Goal: Find specific page/section: Find specific page/section

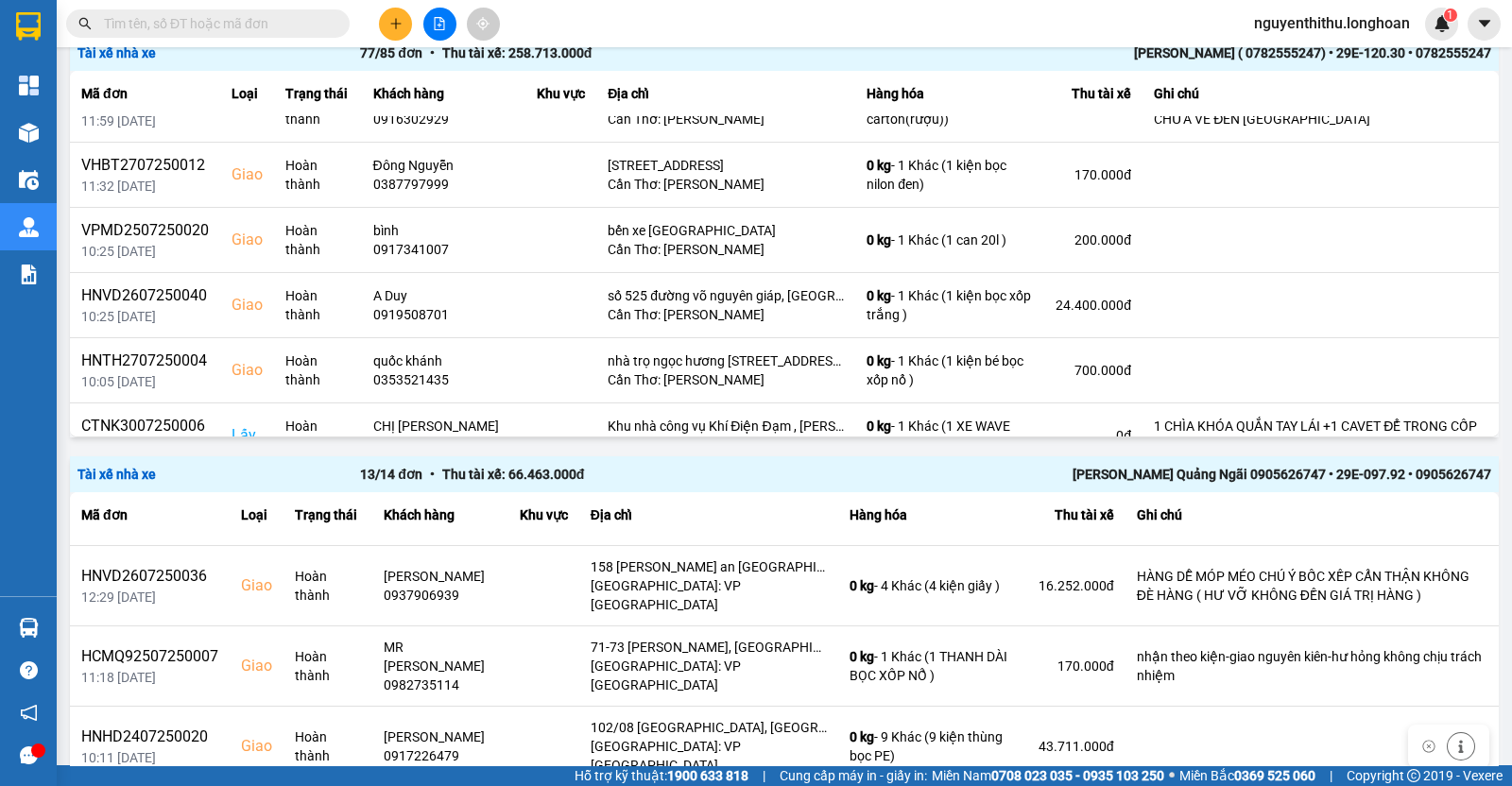
scroll to position [12867, 0]
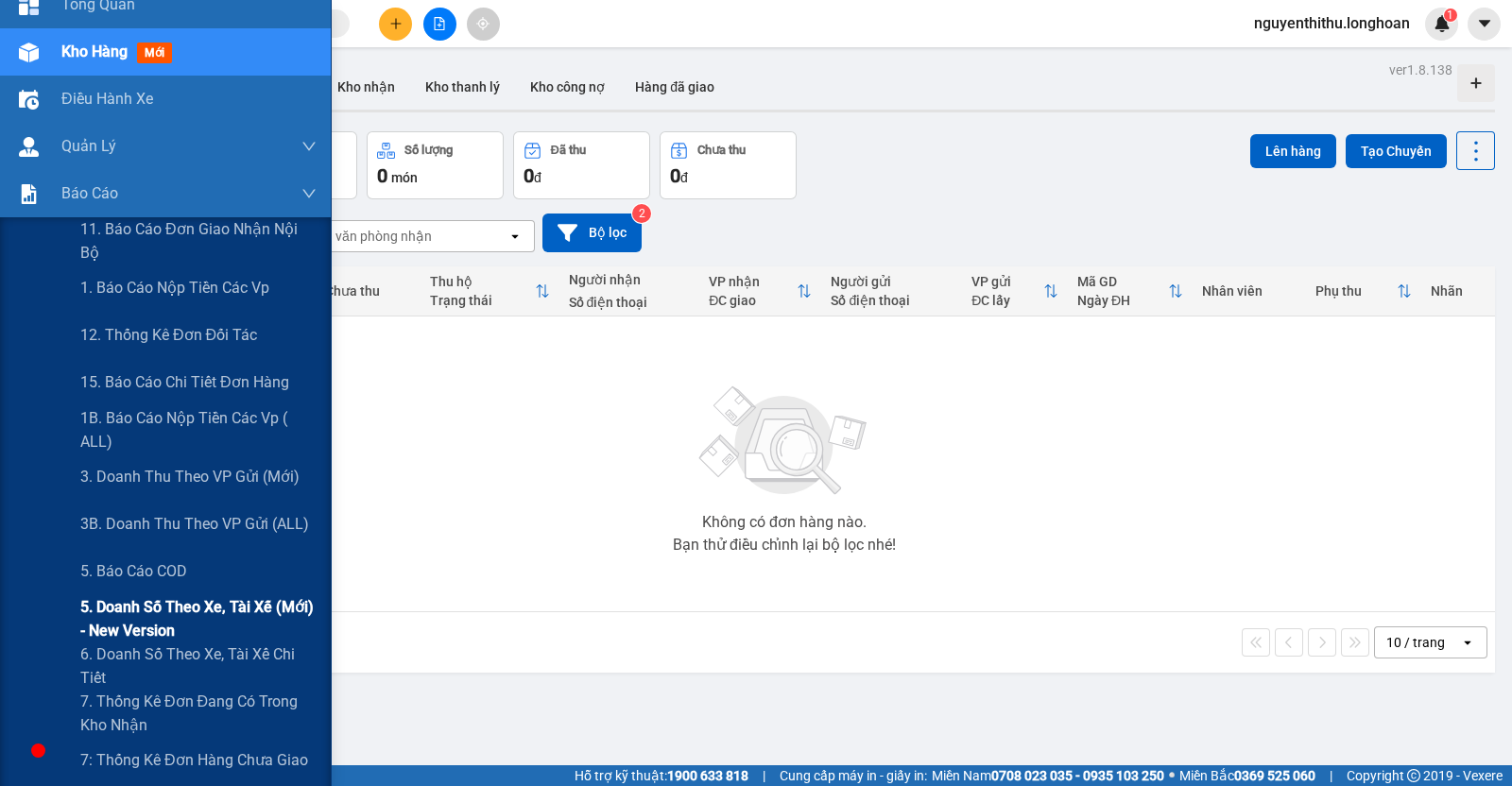
scroll to position [117, 0]
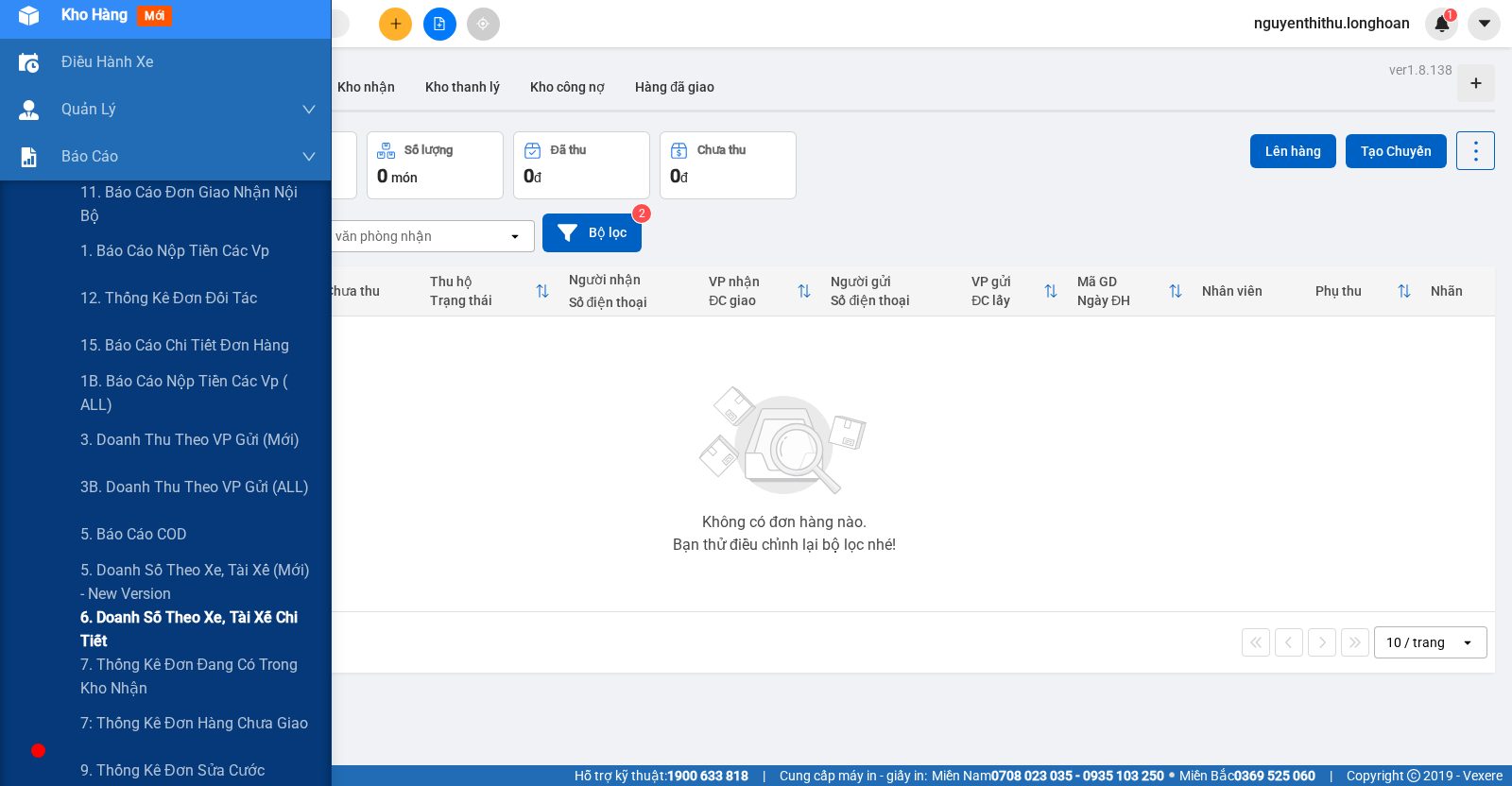
click at [150, 628] on span "6. Doanh số theo xe, tài xế chi tiết" at bounding box center [199, 628] width 236 height 47
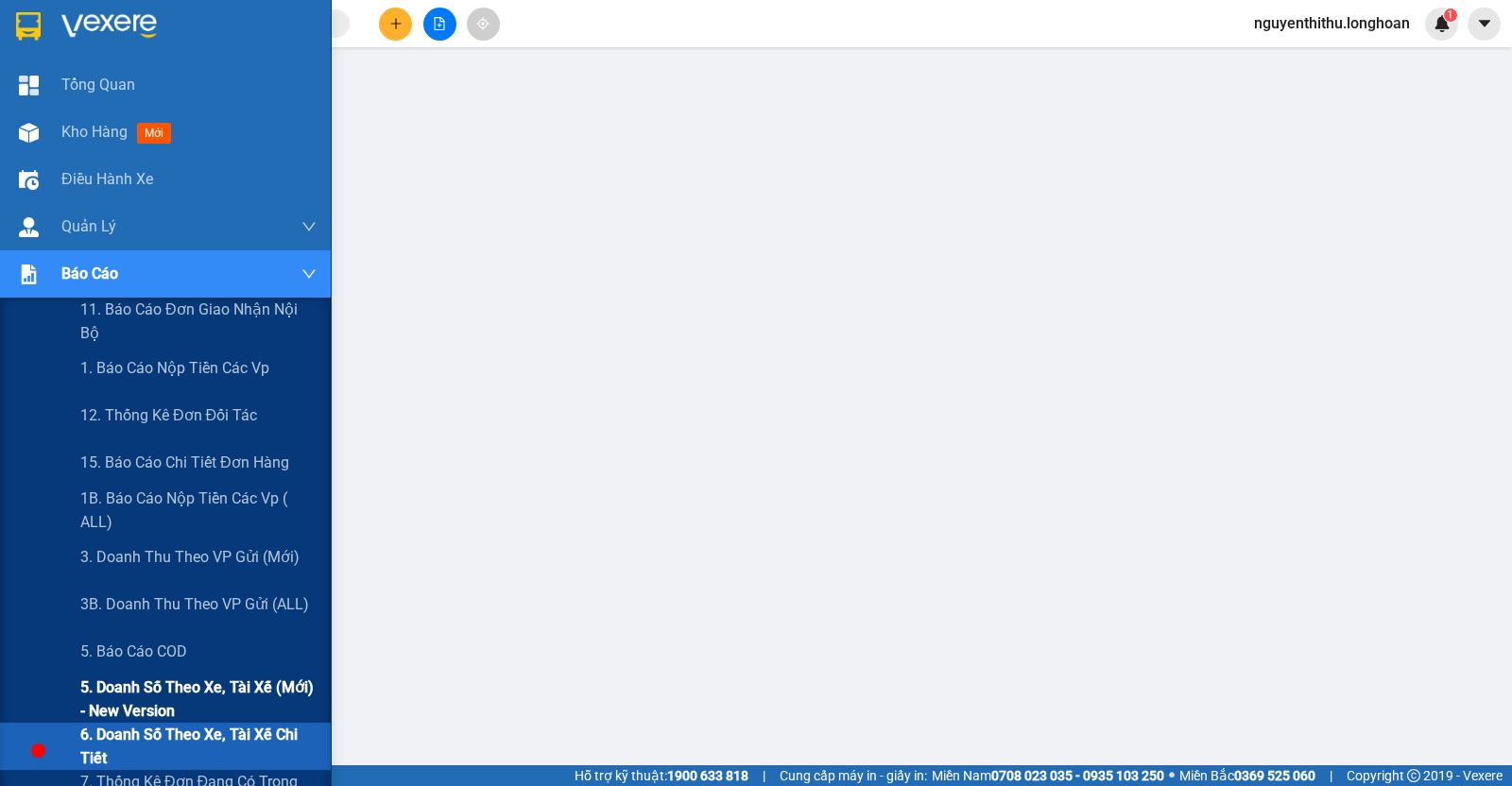
scroll to position [117, 0]
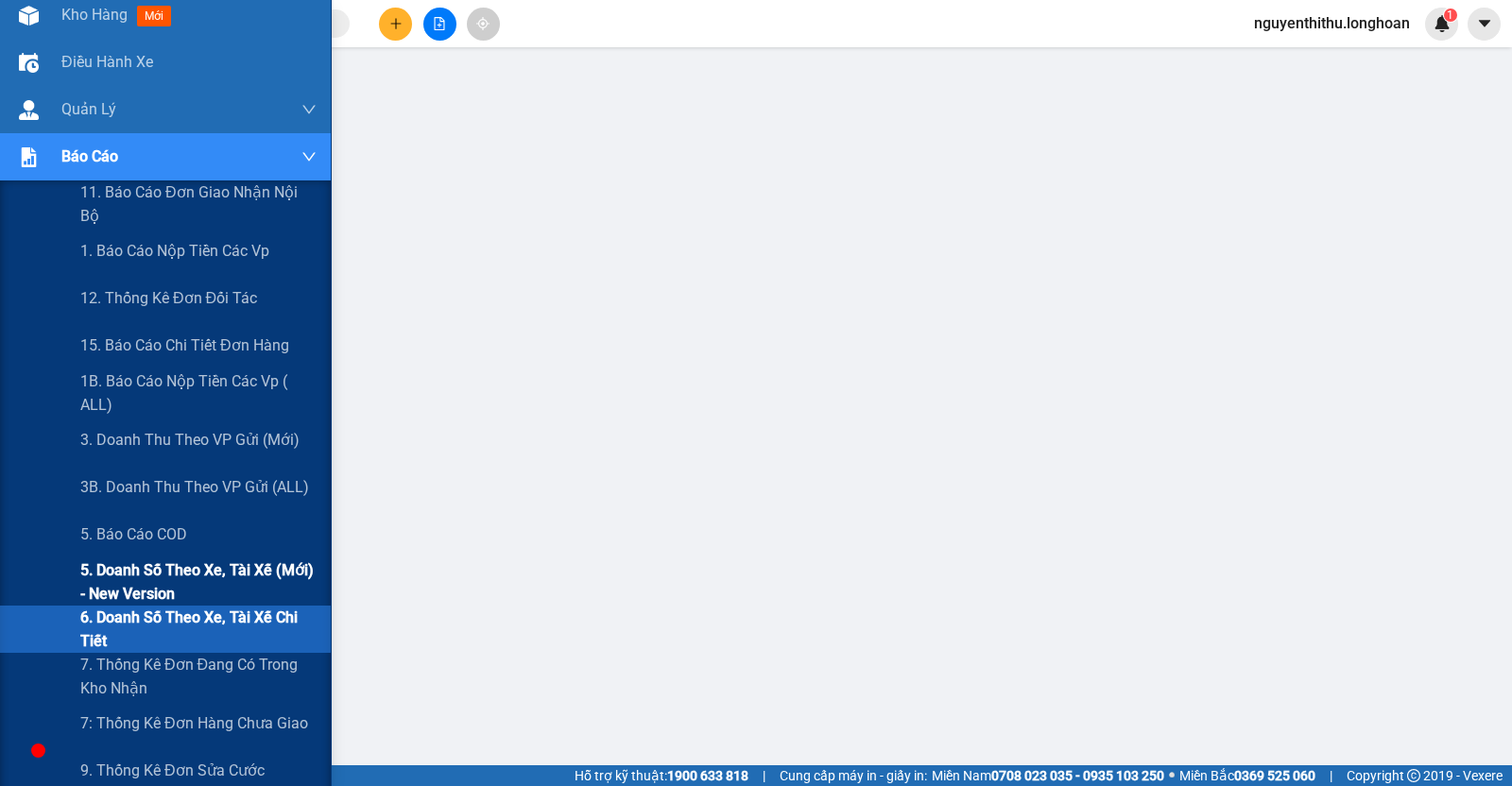
click at [146, 574] on span "5. Doanh số theo xe, tài xế (mới) - New version" at bounding box center [199, 581] width 236 height 47
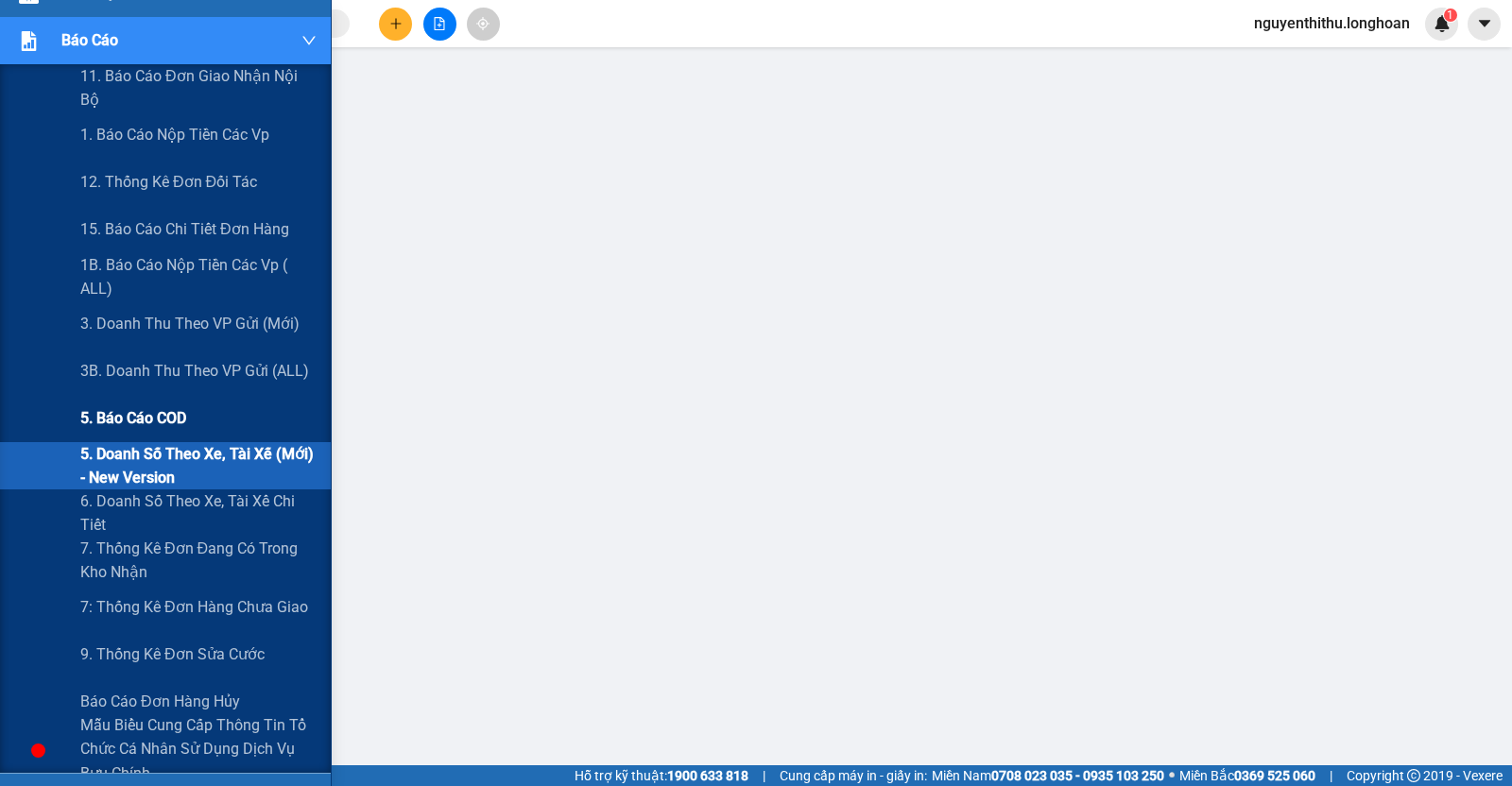
scroll to position [235, 0]
click at [177, 453] on span "5. Doanh số theo xe, tài xế (mới) - New version" at bounding box center [199, 463] width 236 height 47
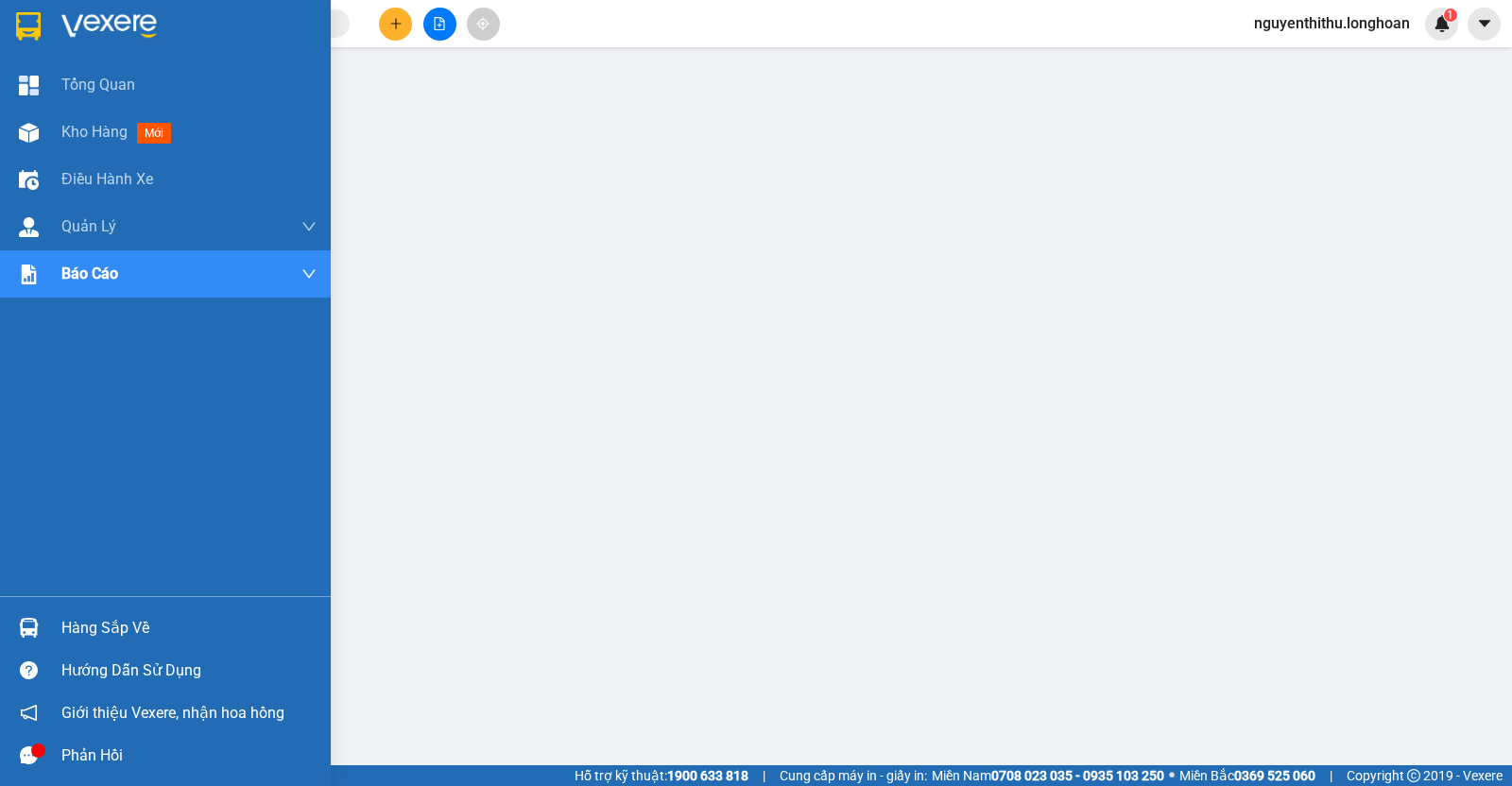
click at [29, 750] on icon "message" at bounding box center [29, 754] width 18 height 18
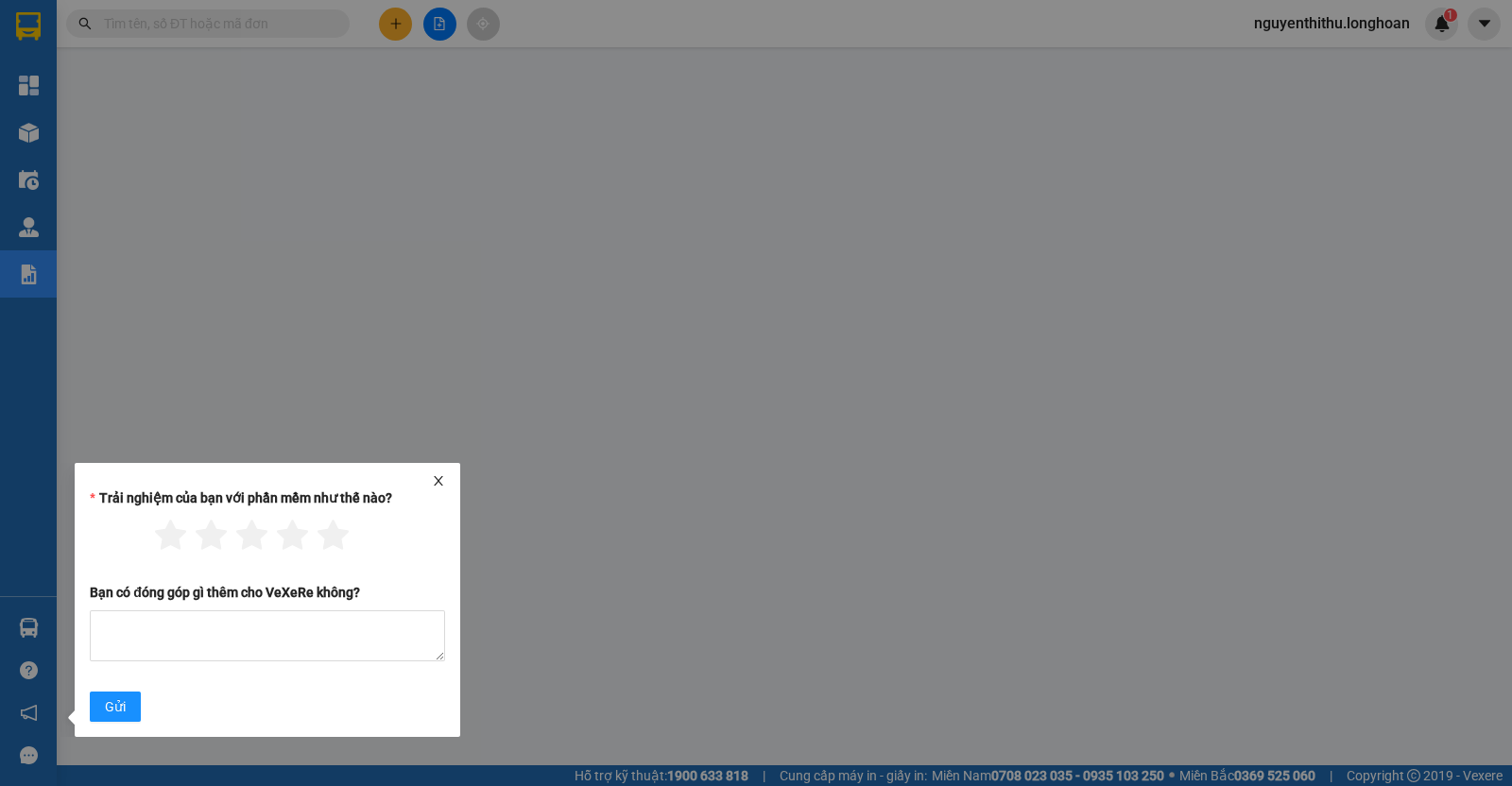
click at [442, 479] on icon "close" at bounding box center [438, 480] width 13 height 13
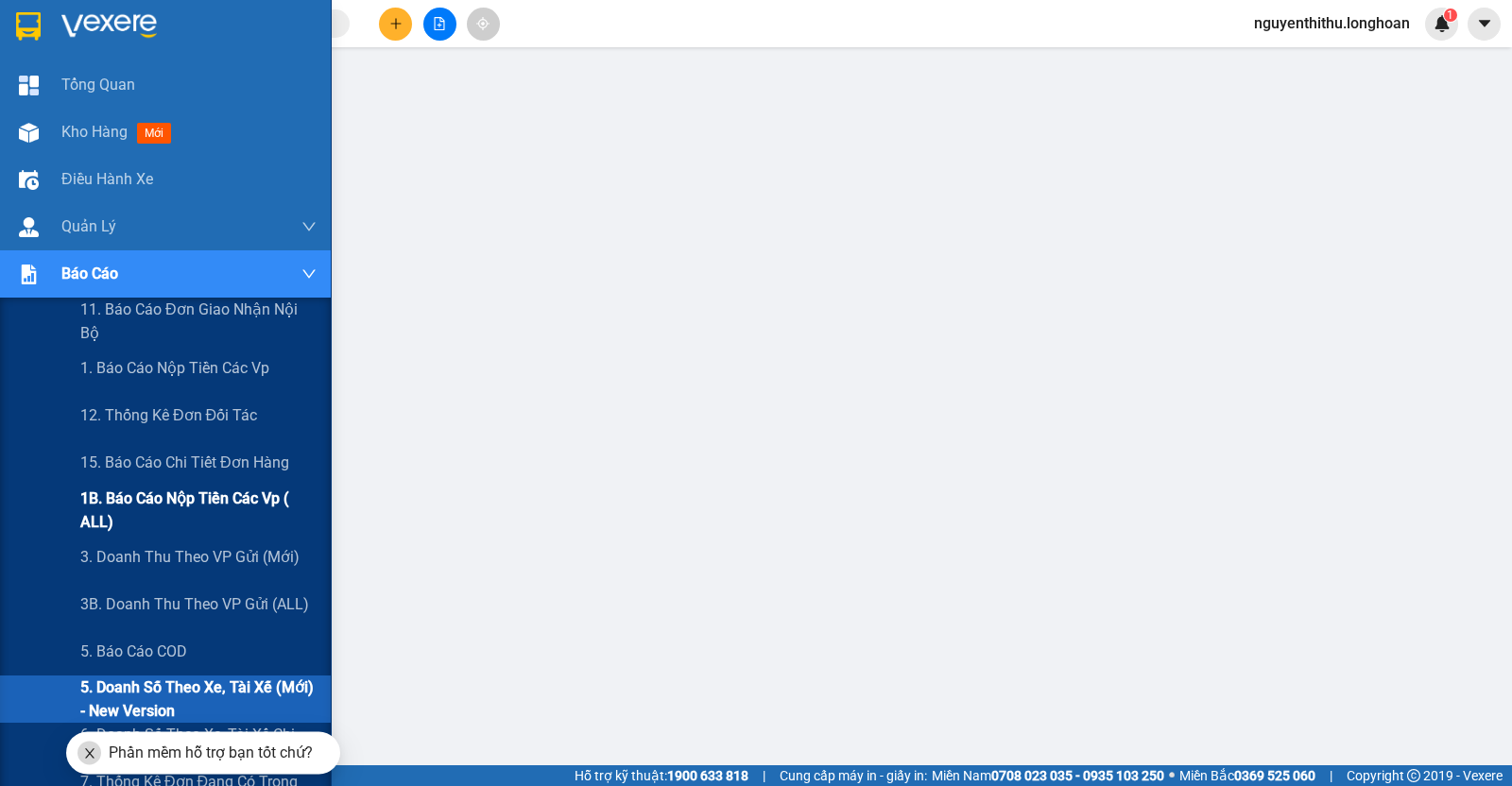
click at [146, 510] on span "1B. Báo cáo nộp tiền các vp ( ALL)" at bounding box center [199, 509] width 236 height 47
